Goal: Task Accomplishment & Management: Use online tool/utility

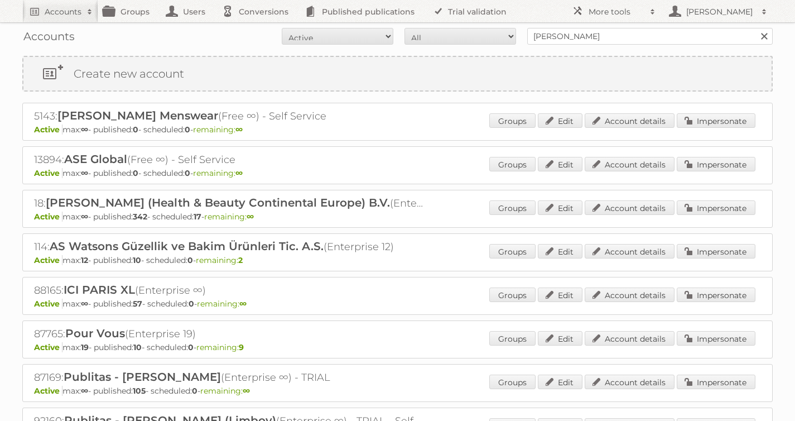
type input "[PERSON_NAME]"
click at [755, 28] on input "Search" at bounding box center [763, 36] width 17 height 17
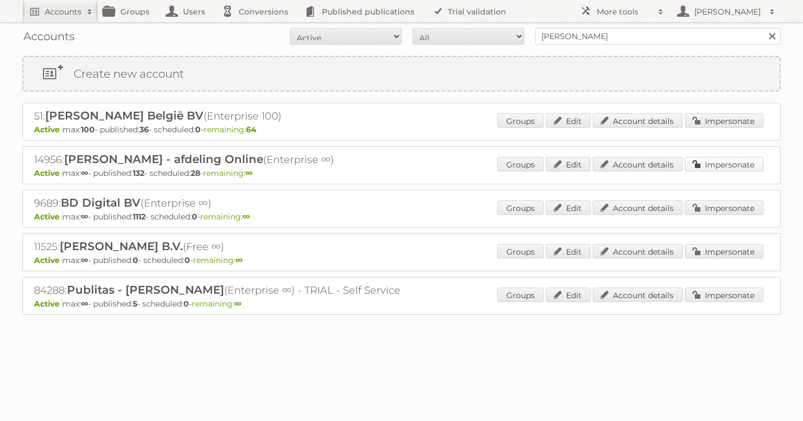
click at [716, 165] on link "Impersonate" at bounding box center [724, 164] width 79 height 15
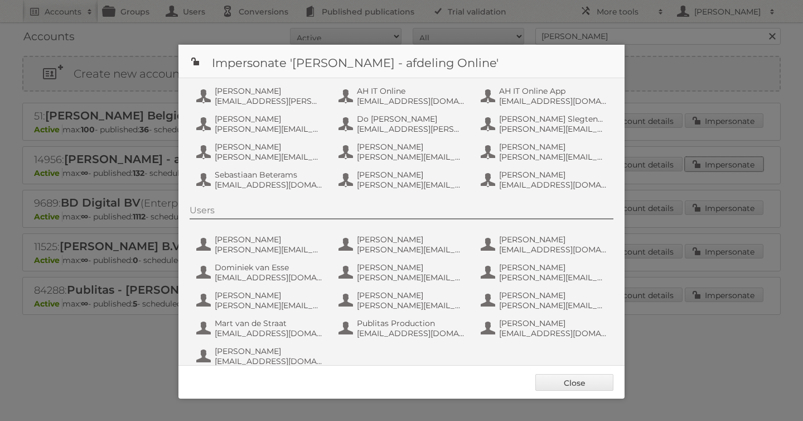
scroll to position [84, 0]
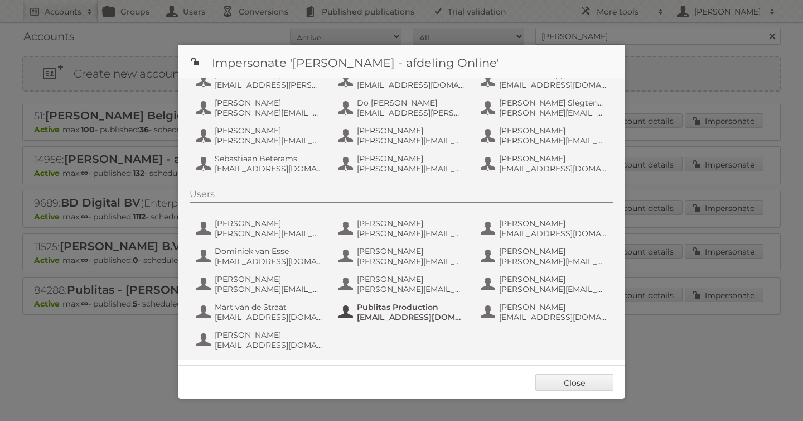
click at [419, 317] on span "fs+ah@publitas.com" at bounding box center [411, 317] width 108 height 10
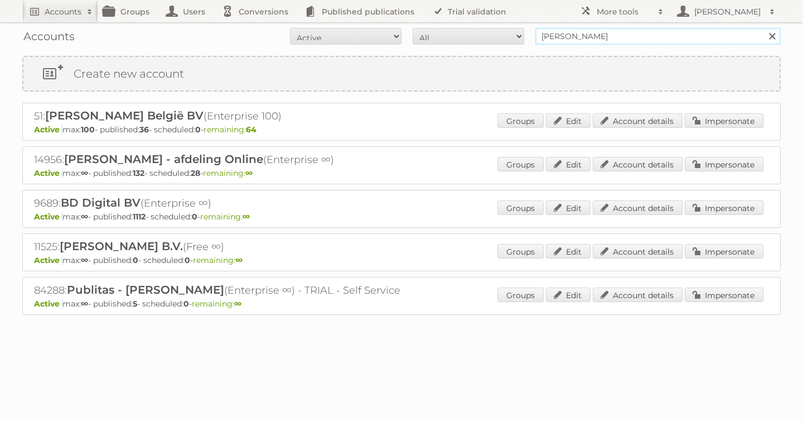
drag, startPoint x: 583, startPoint y: 39, endPoint x: 388, endPoint y: 38, distance: 195.2
click at [429, 38] on form "All Active Expired Pending All Paid Trials Self service albert heijn Search" at bounding box center [401, 36] width 759 height 17
type input "as [PERSON_NAME]"
click at [718, 162] on link "Impersonate" at bounding box center [724, 164] width 79 height 15
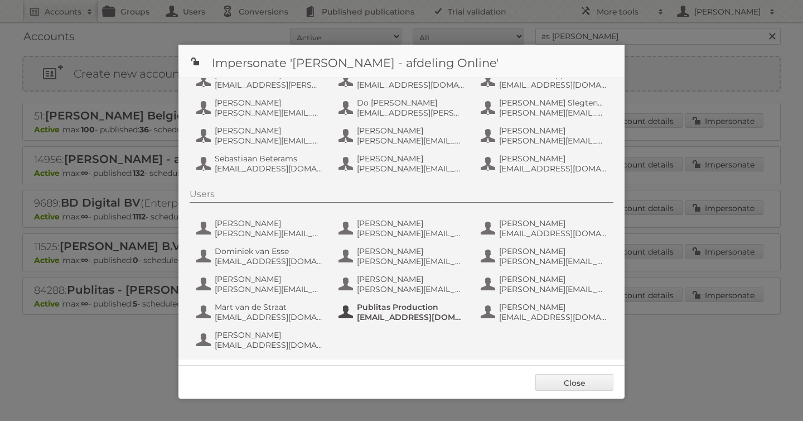
click at [364, 311] on span "Publitas Production" at bounding box center [411, 307] width 108 height 10
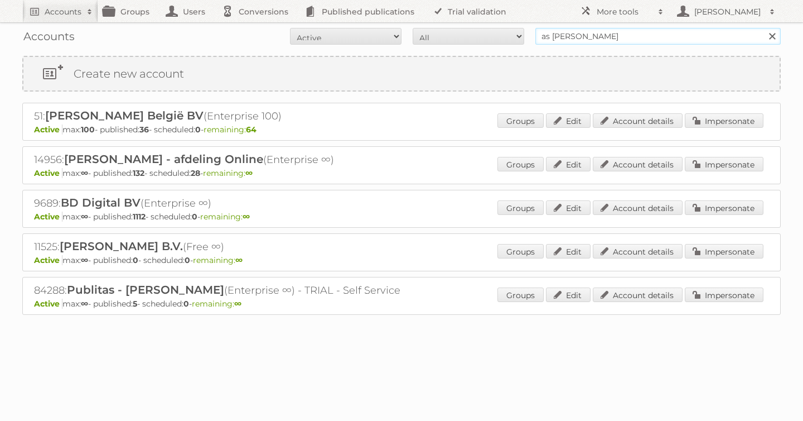
click at [592, 36] on input "as [PERSON_NAME]" at bounding box center [657, 36] width 245 height 17
click at [764, 28] on input "Search" at bounding box center [772, 36] width 17 height 17
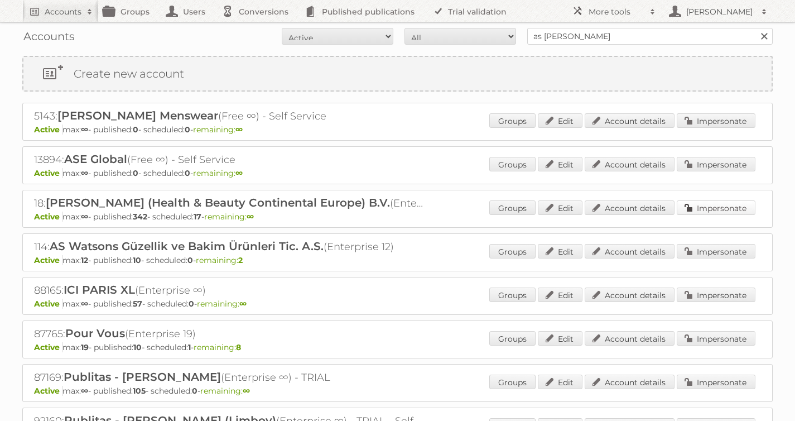
click at [733, 205] on link "Impersonate" at bounding box center [716, 207] width 79 height 15
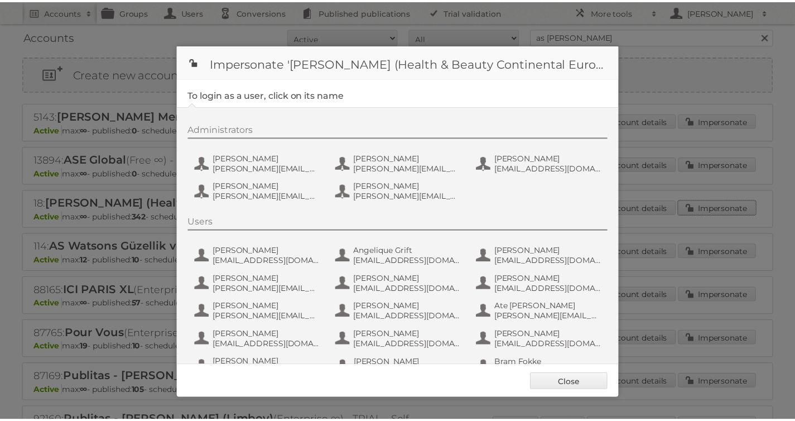
scroll to position [725, 0]
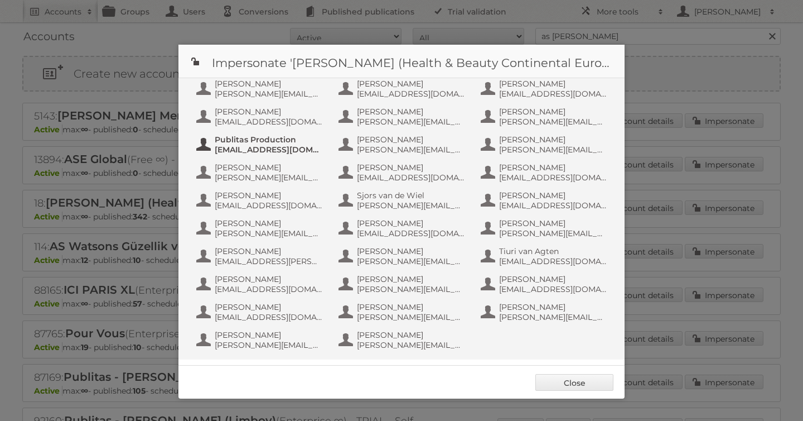
click at [268, 153] on span "[EMAIL_ADDRESS][DOMAIN_NAME]" at bounding box center [269, 149] width 108 height 10
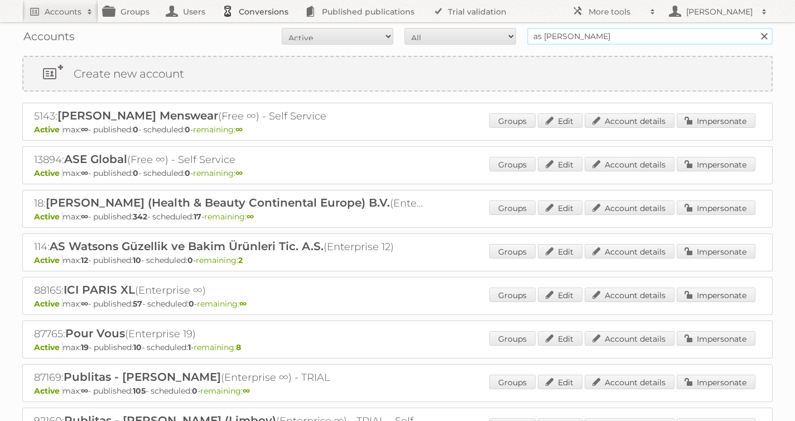
drag, startPoint x: 599, startPoint y: 36, endPoint x: 279, endPoint y: 4, distance: 321.8
click at [414, 18] on body "Accounts Search Advanced Search Create new account Groups Users Conversions Pub…" at bounding box center [397, 210] width 795 height 421
type input "tfg media"
click at [755, 28] on input "Search" at bounding box center [763, 36] width 17 height 17
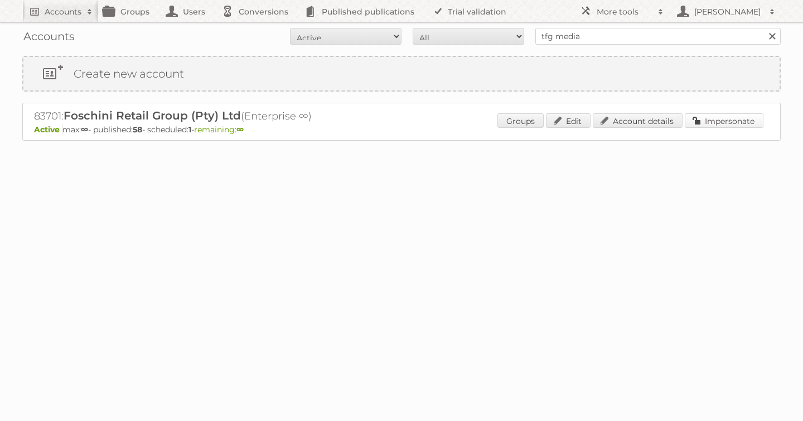
click at [724, 119] on link "Impersonate" at bounding box center [724, 120] width 79 height 15
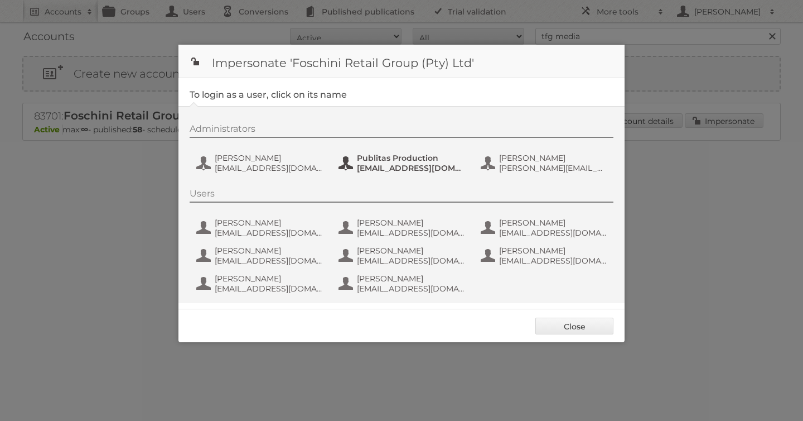
click at [387, 162] on span "Publitas Production" at bounding box center [411, 158] width 108 height 10
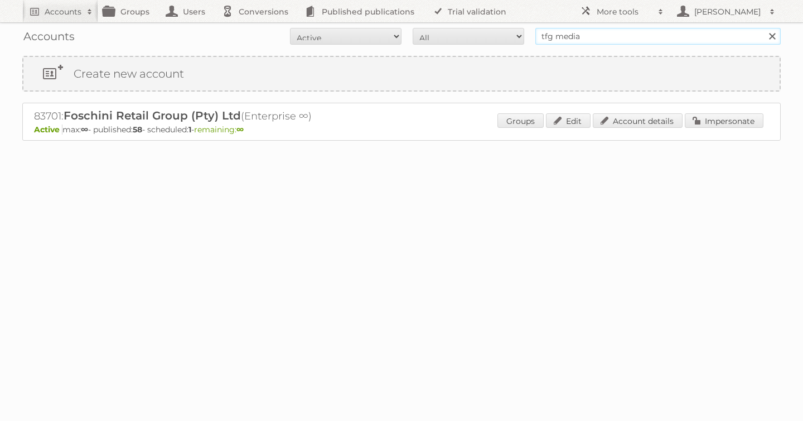
drag, startPoint x: 594, startPoint y: 41, endPoint x: 374, endPoint y: 35, distance: 219.9
click at [408, 35] on form "All Active Expired Pending All Paid Trials Self service tfg media Search" at bounding box center [401, 36] width 759 height 17
type input "as [PERSON_NAME]"
click at [764, 28] on input "Search" at bounding box center [772, 36] width 17 height 17
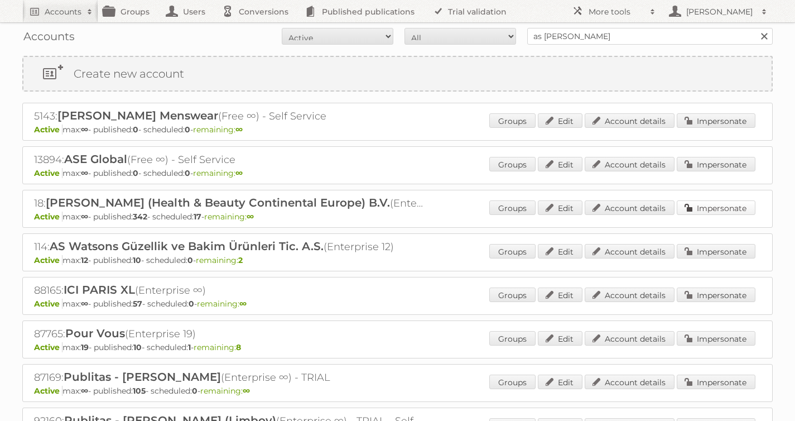
click at [714, 208] on link "Impersonate" at bounding box center [716, 207] width 79 height 15
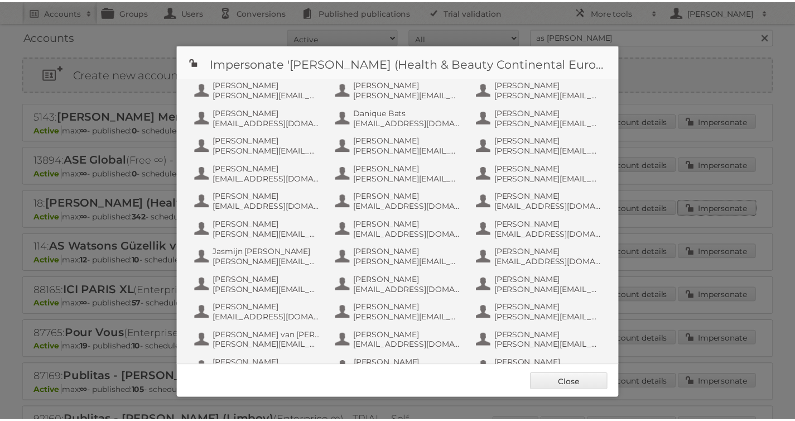
scroll to position [725, 0]
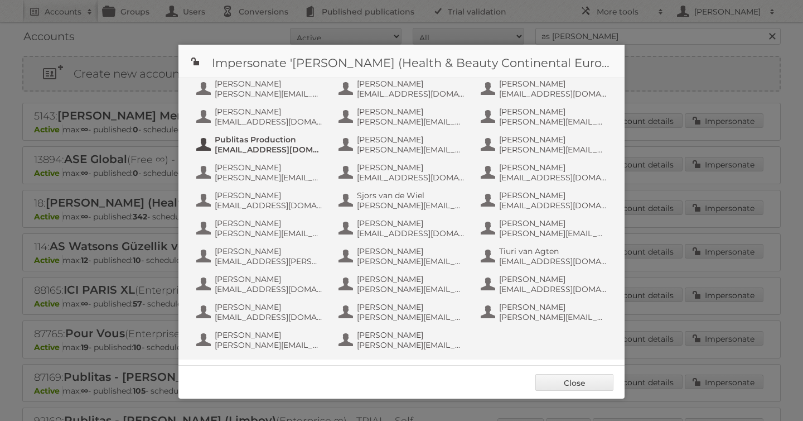
click at [248, 150] on span "[EMAIL_ADDRESS][DOMAIN_NAME]" at bounding box center [269, 149] width 108 height 10
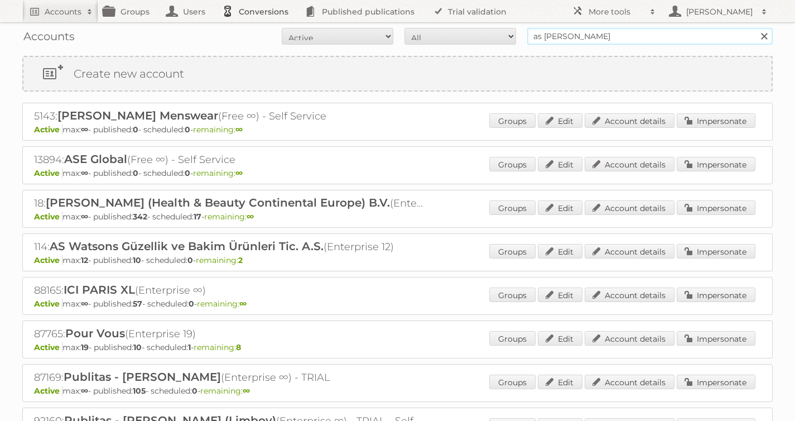
drag, startPoint x: 604, startPoint y: 36, endPoint x: 273, endPoint y: 2, distance: 332.6
click at [374, 11] on body "Accounts Search Advanced Search Create new account Groups Users Conversions Pub…" at bounding box center [397, 210] width 795 height 421
type input "[PERSON_NAME]"
click at [755, 28] on input "Search" at bounding box center [763, 36] width 17 height 17
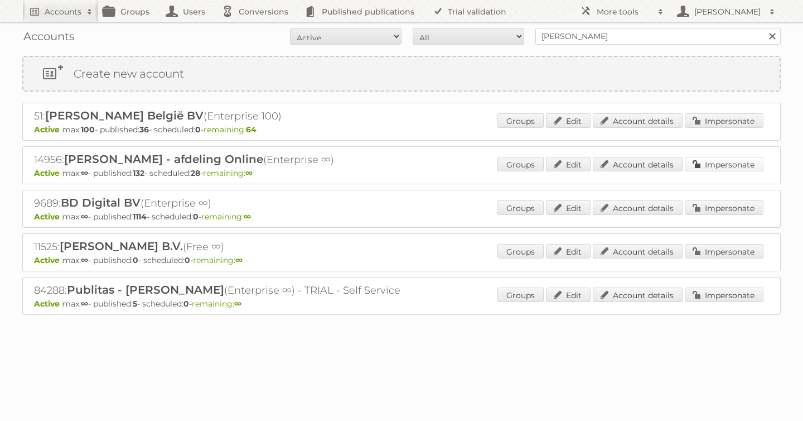
click at [719, 161] on link "Impersonate" at bounding box center [724, 164] width 79 height 15
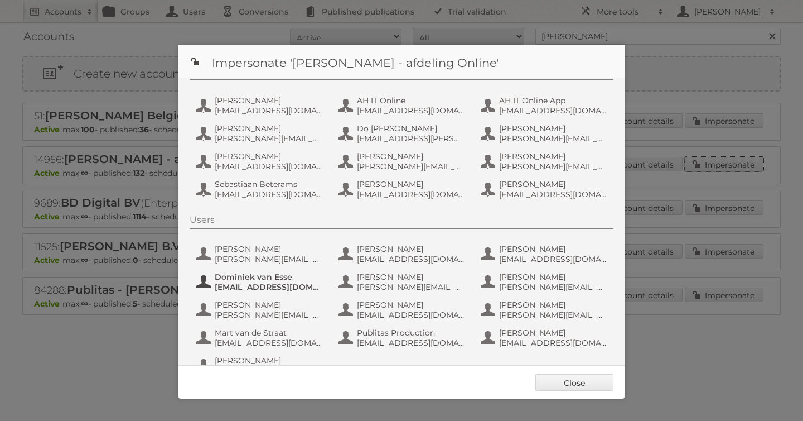
scroll to position [84, 0]
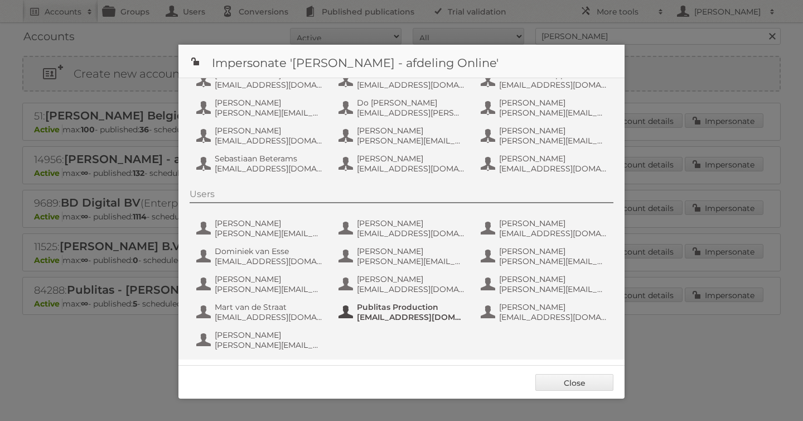
click at [391, 317] on span "fs+ah@publitas.com" at bounding box center [411, 317] width 108 height 10
